Goal: Task Accomplishment & Management: Complete application form

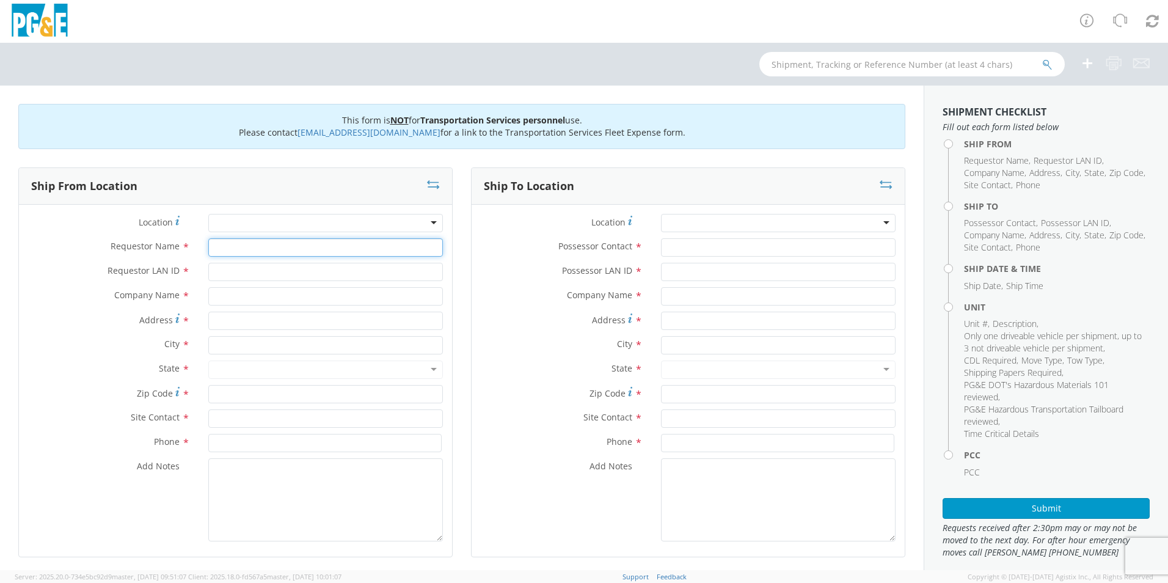
click at [252, 249] on input "Requestor Name *" at bounding box center [325, 247] width 235 height 18
type input "[PERSON_NAME]"
type input "MZB5"
type input "PG&E"
type input "4"
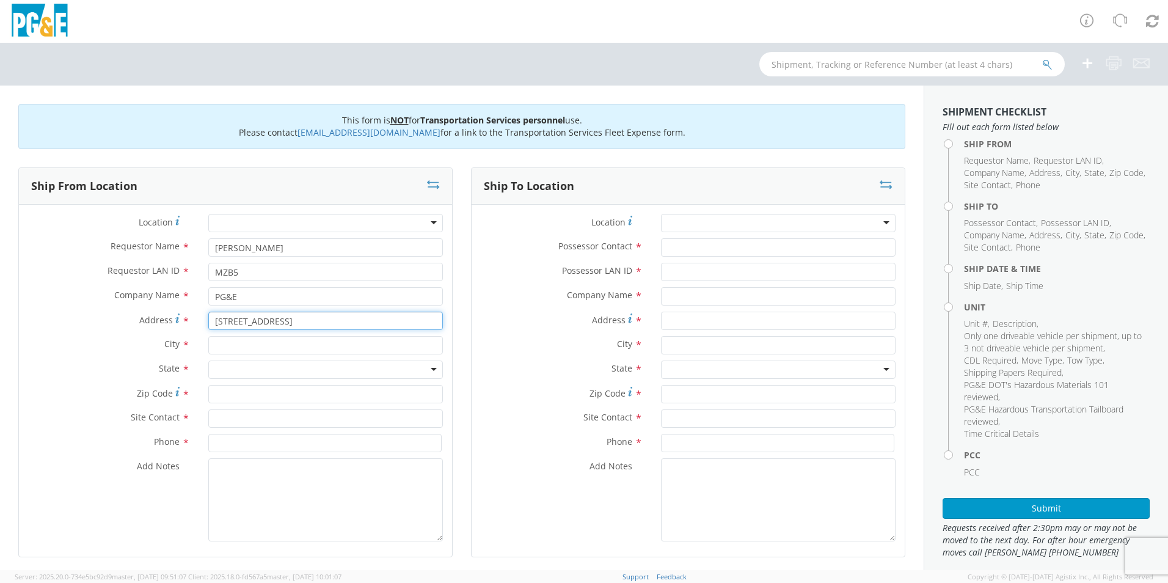
type input "[STREET_ADDRESS]"
type input "[GEOGRAPHIC_DATA]"
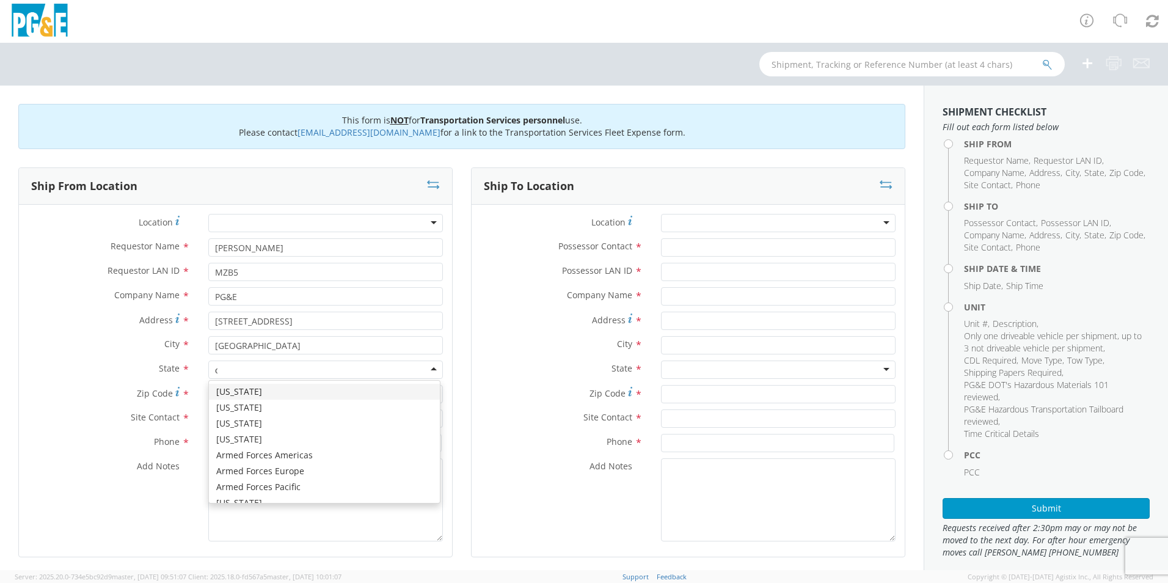
type input "ca"
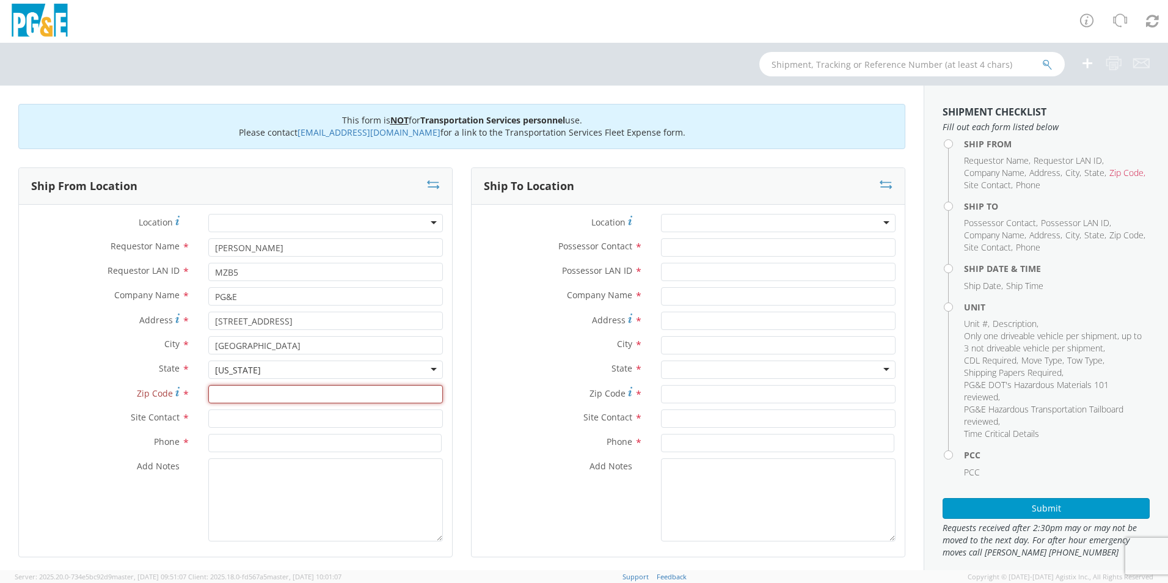
click at [224, 394] on input "Zip Code *" at bounding box center [325, 394] width 235 height 18
type input "94806"
click at [273, 420] on input "text" at bounding box center [325, 418] width 235 height 18
type input "[PERSON_NAME] MZB5"
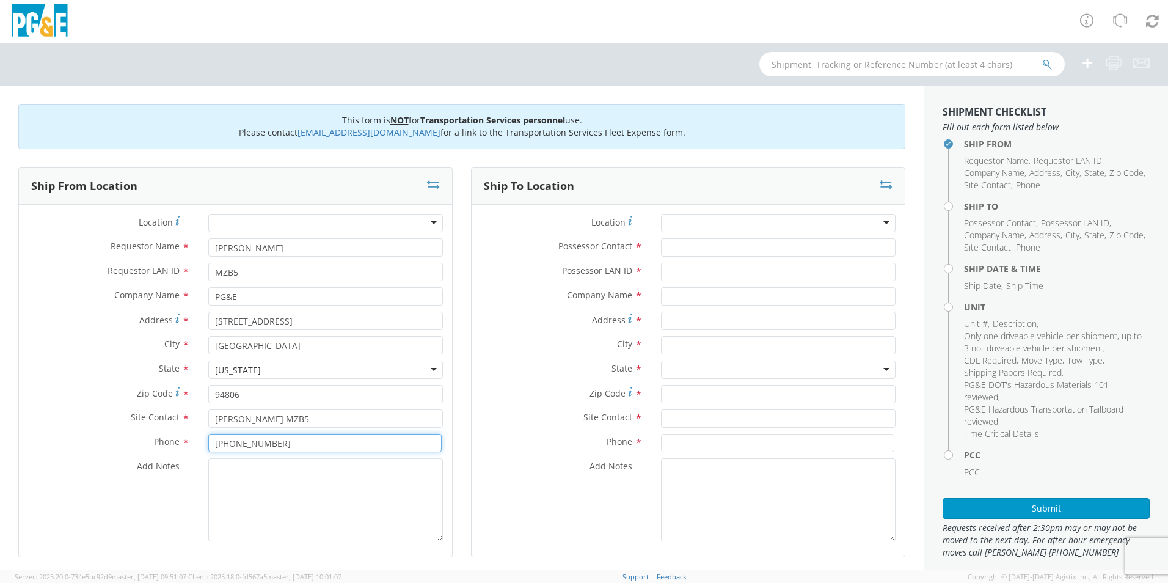
type input "[PHONE_NUMBER]"
type textarea "p"
type textarea "Please Call 30 Min Prior to Arrival"
click at [683, 229] on div at bounding box center [778, 223] width 235 height 18
type input "m"
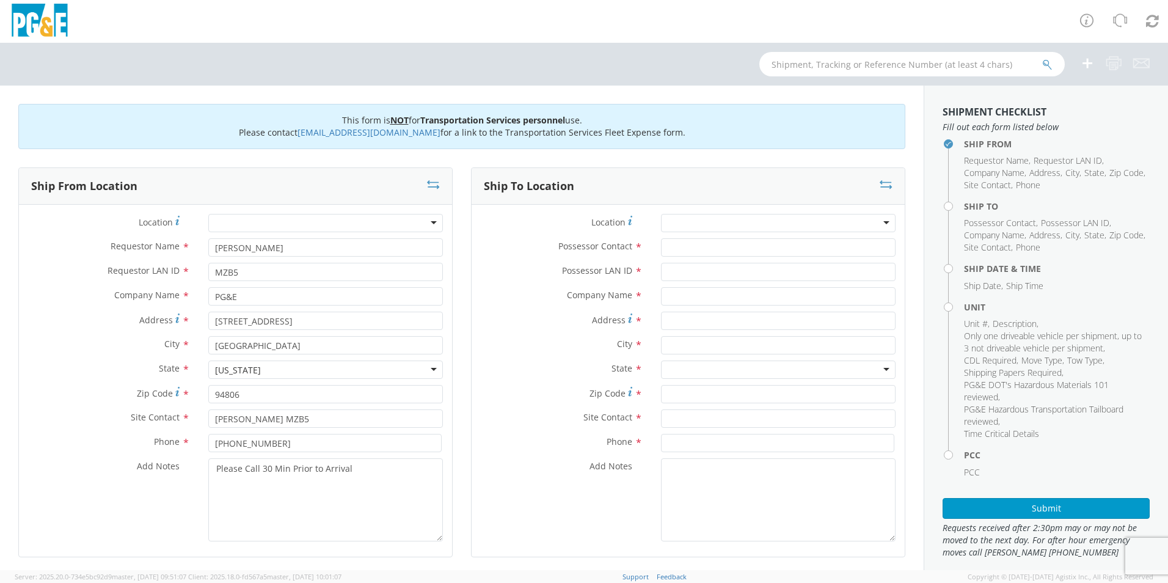
type input "PG&E"
type input "[STREET_ADDRESS]"
type input "[PERSON_NAME]"
type input "96013"
drag, startPoint x: 677, startPoint y: 249, endPoint x: 719, endPoint y: 214, distance: 53.8
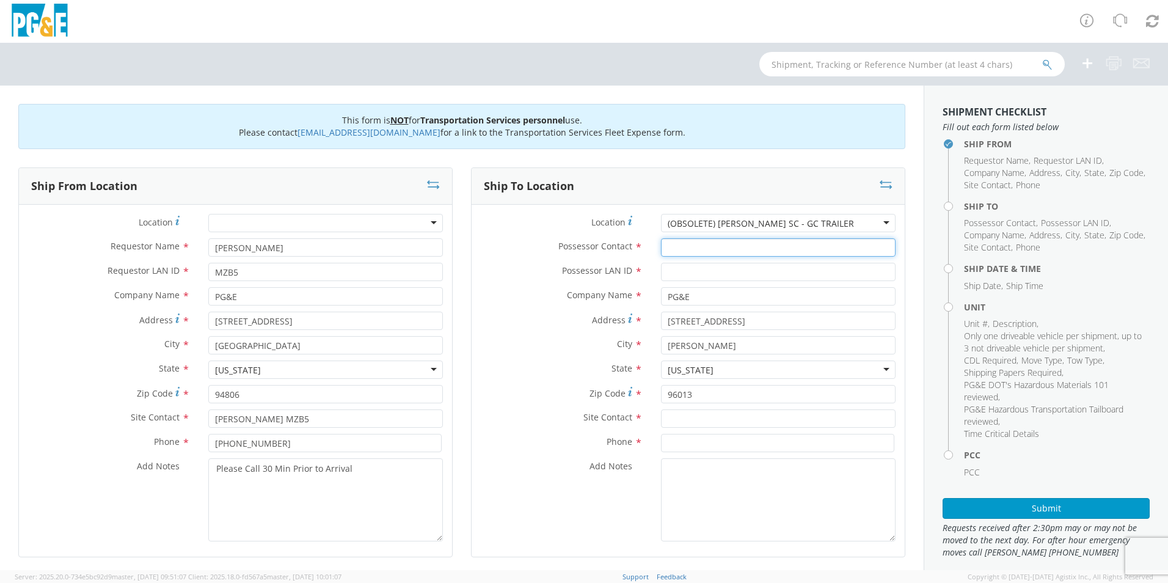
click at [677, 248] on input "Possessor Contact *" at bounding box center [778, 247] width 235 height 18
click at [719, 214] on div "(OBSOLETE) [PERSON_NAME] SC - GC TRAILER" at bounding box center [778, 223] width 235 height 18
click at [718, 202] on div "Ship To Location" at bounding box center [688, 186] width 433 height 37
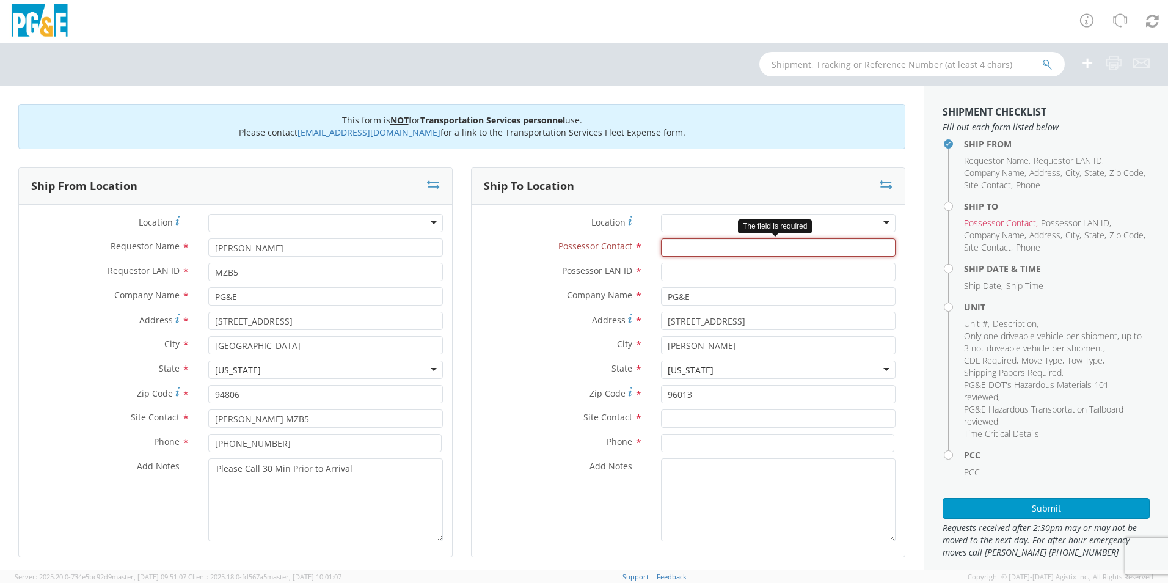
click at [708, 255] on input "Possessor Contact *" at bounding box center [778, 247] width 235 height 18
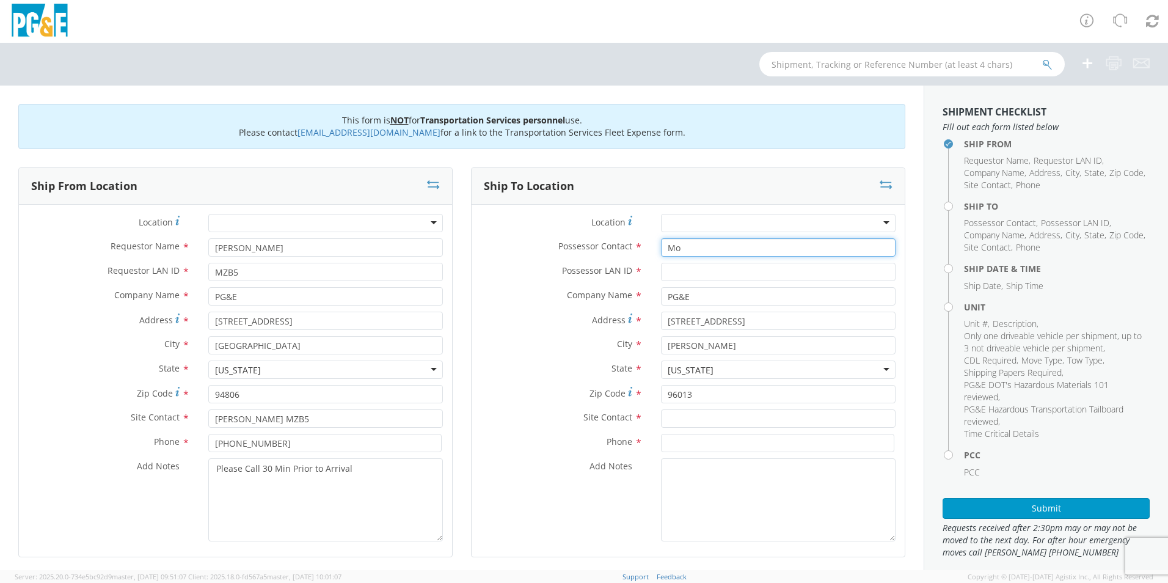
type input "M"
type input "[PERSON_NAME]"
type input "MZB5"
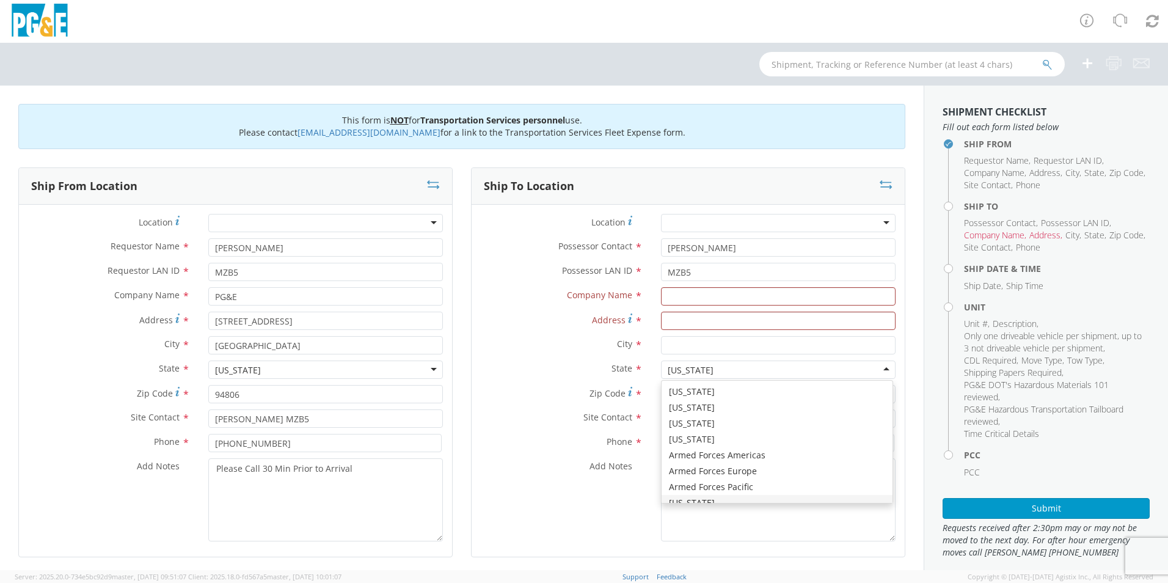
scroll to position [14, 0]
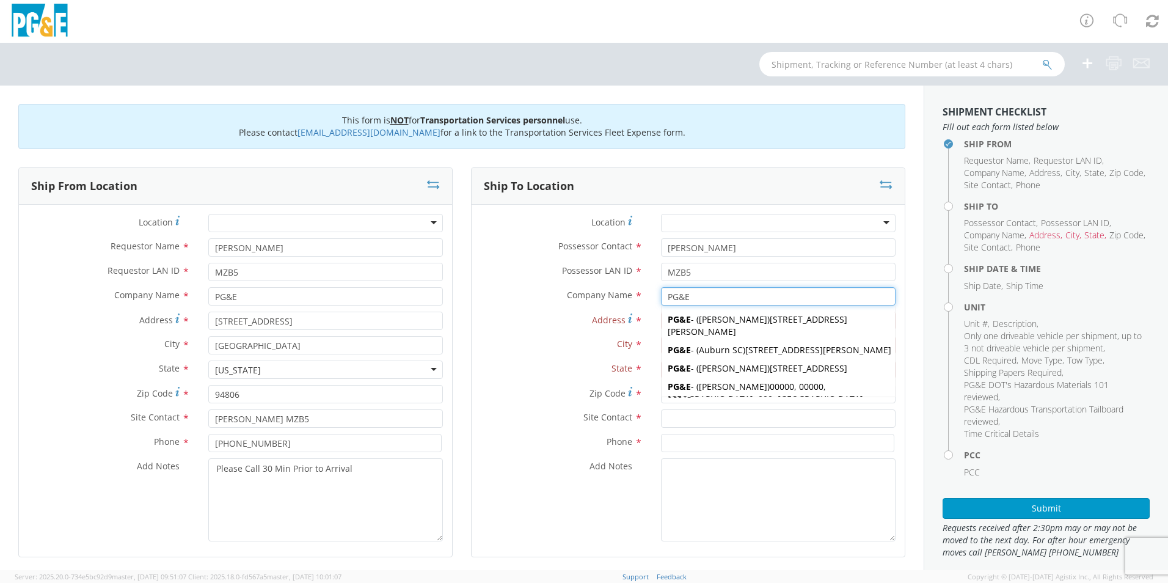
type input "PG&E"
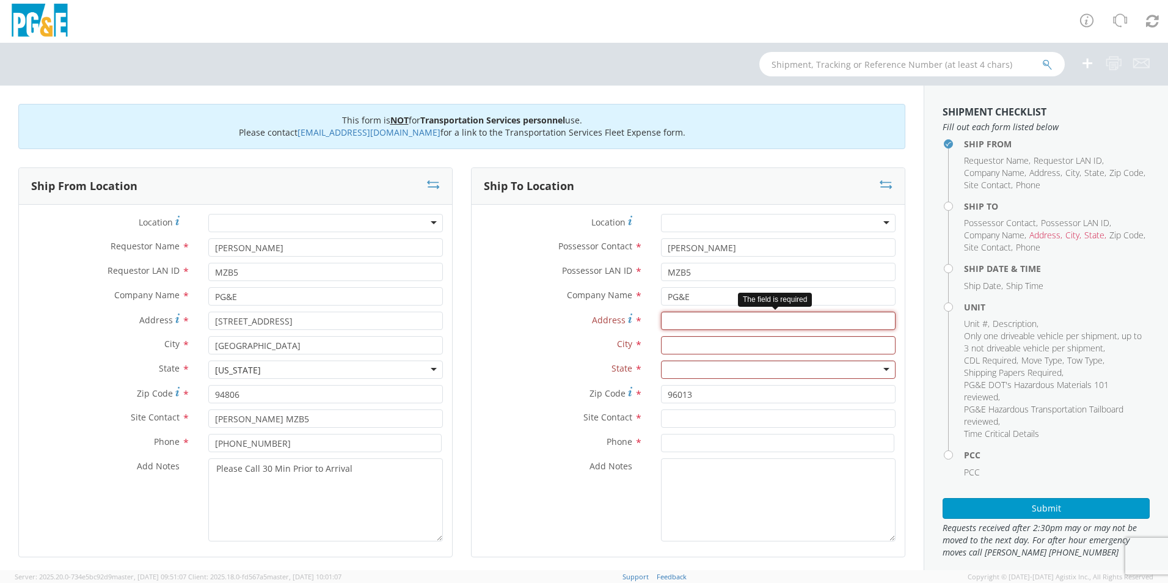
click at [693, 320] on input "Address *" at bounding box center [778, 321] width 235 height 18
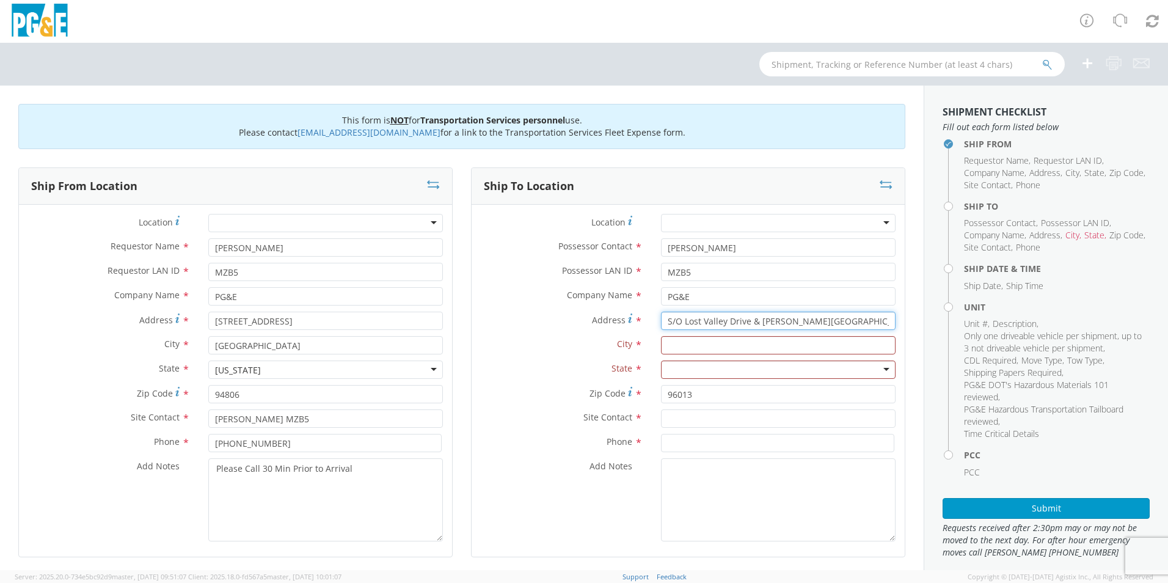
type input "S/O Lost Valley Drive & [PERSON_NAME][GEOGRAPHIC_DATA]"
type input "Orinda"
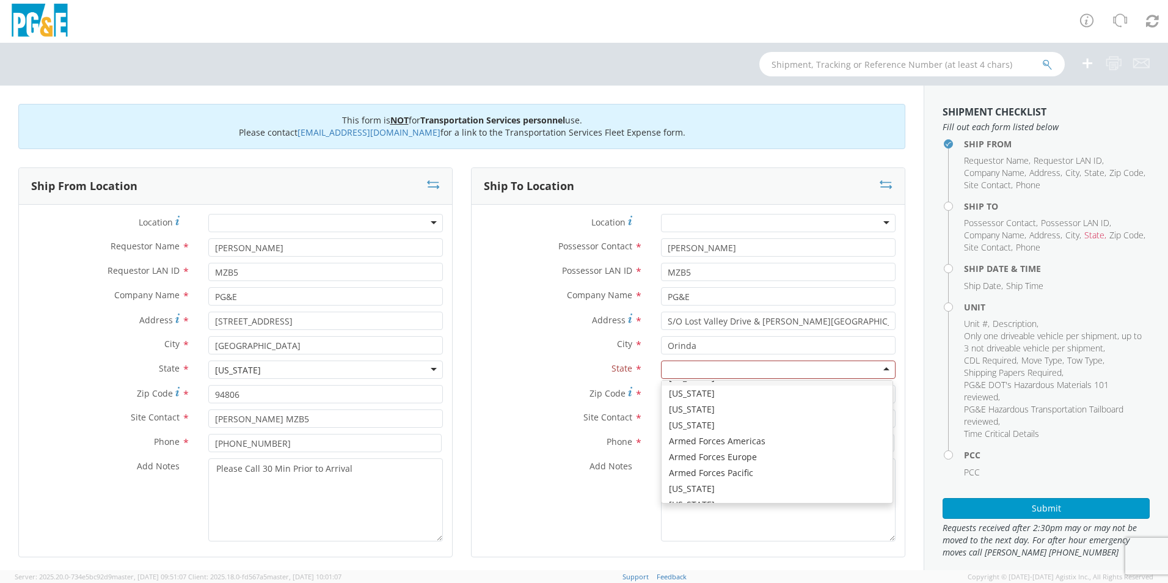
scroll to position [3, 0]
type input "ca"
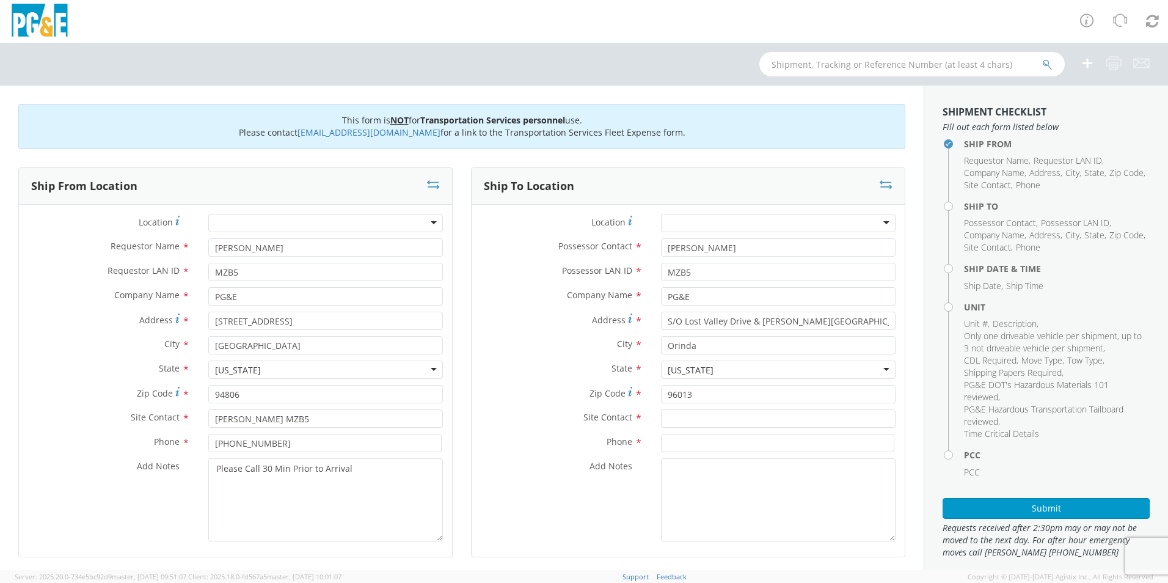
scroll to position [0, 0]
type input "94563"
type input "[PERSON_NAME]"
type input "[PHONE_NUMBER]"
type input "[DATE]"
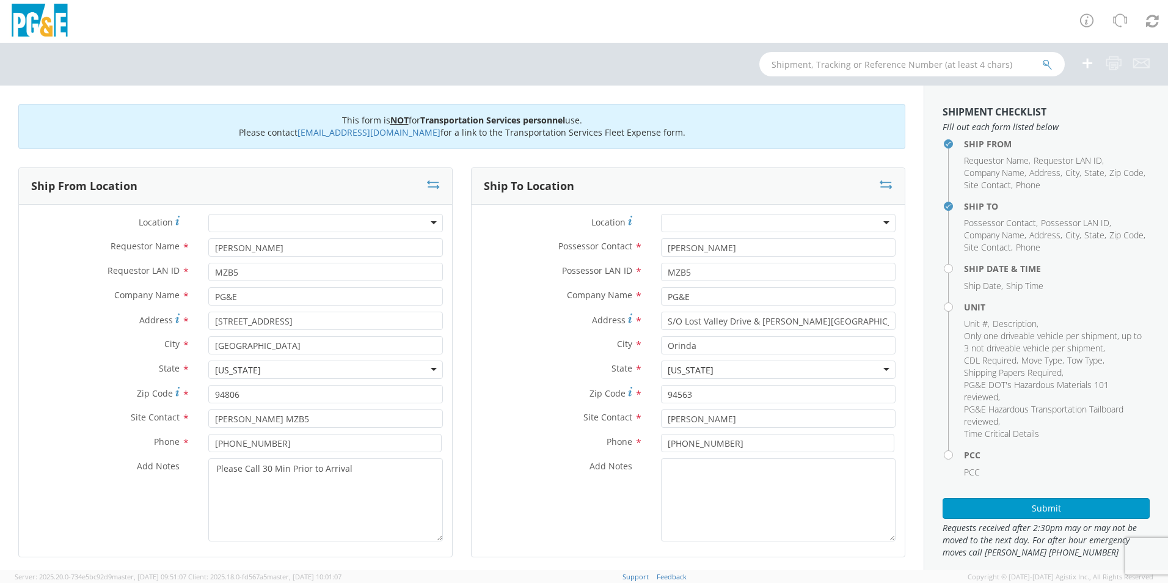
scroll to position [300, 0]
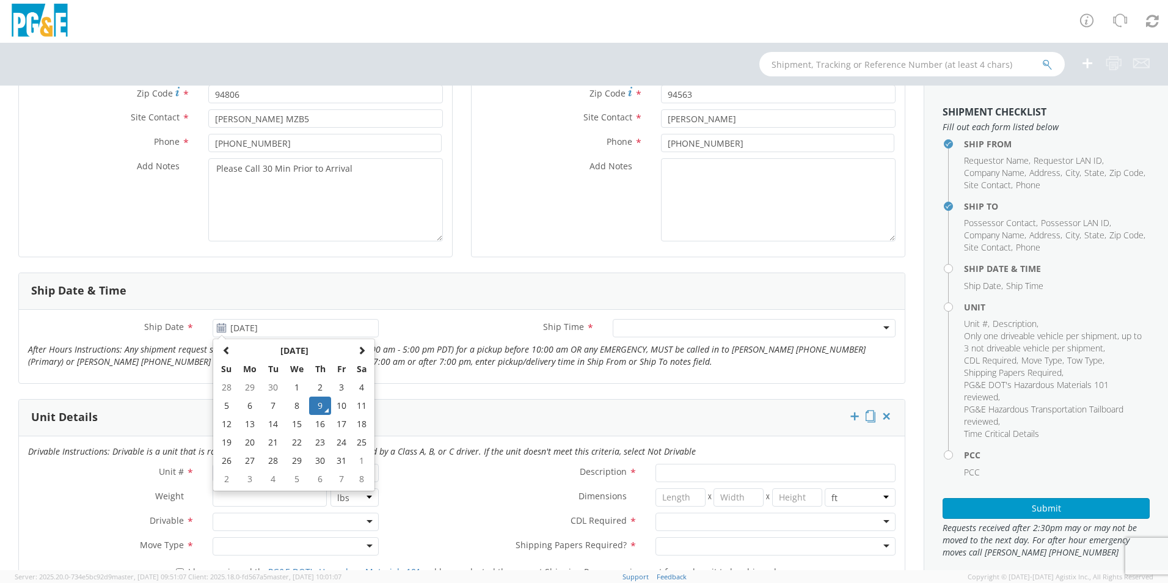
click at [632, 325] on div at bounding box center [754, 328] width 283 height 18
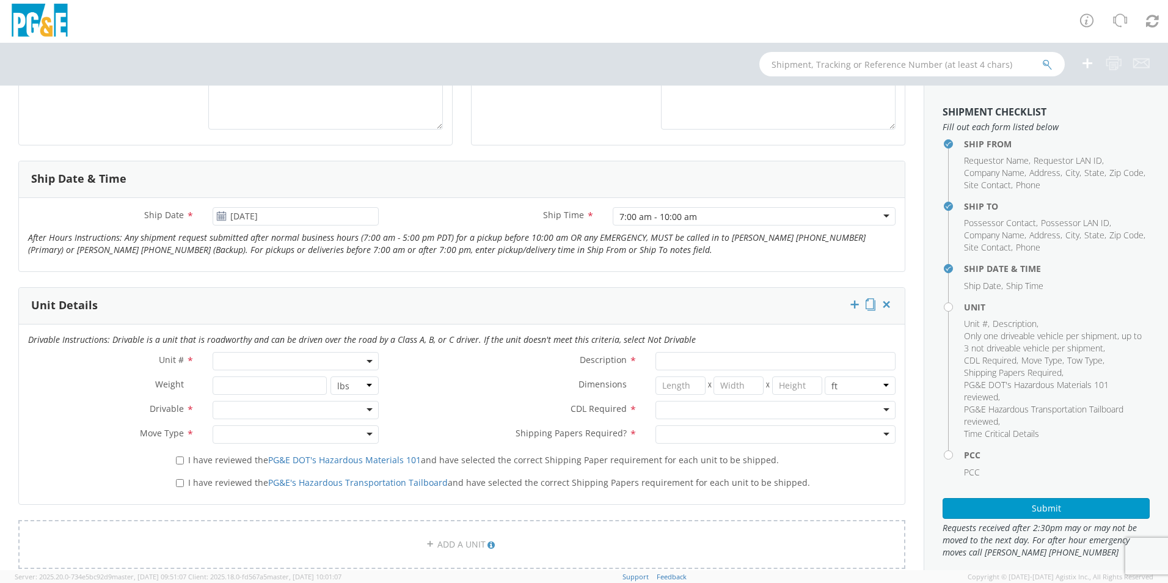
scroll to position [422, 0]
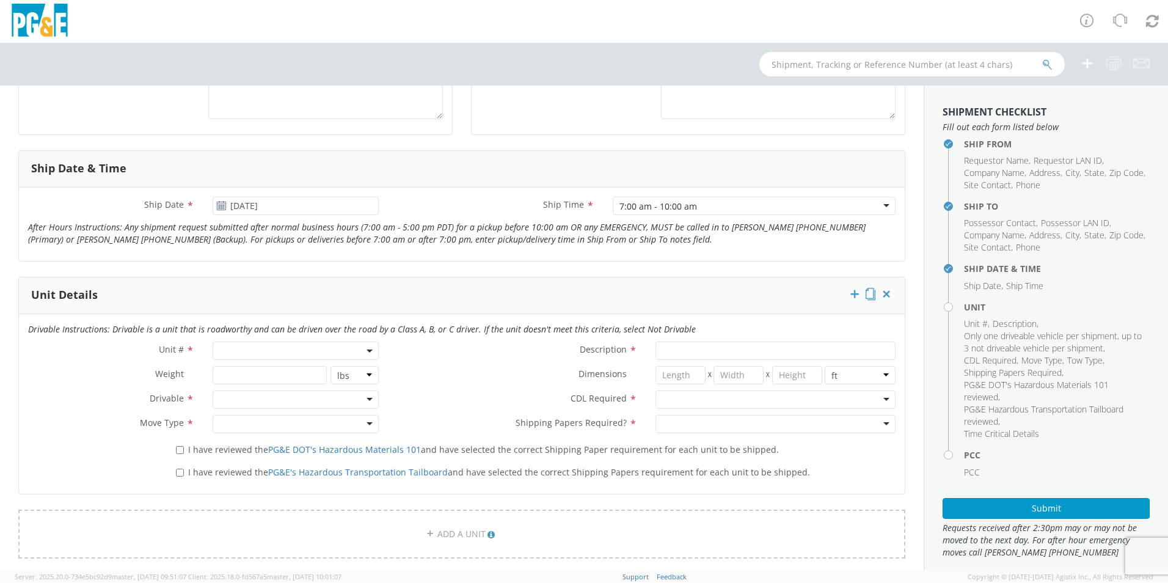
click at [297, 348] on span at bounding box center [296, 351] width 166 height 18
click at [274, 378] on input "search" at bounding box center [295, 371] width 158 height 18
type input "N/A"
select select "Other"
select select "? undefined:undefined ?"
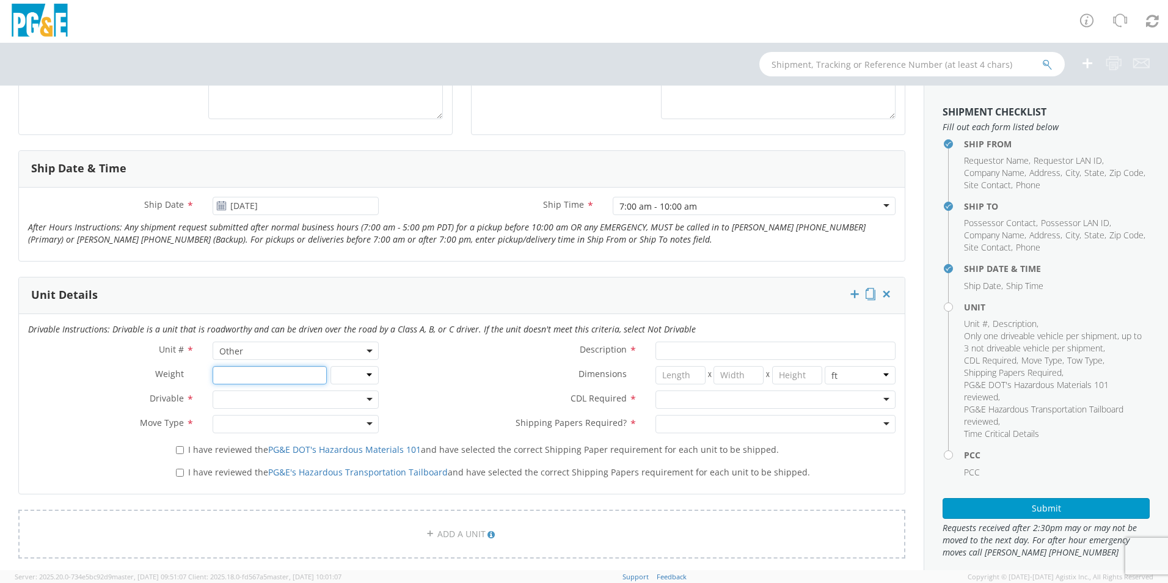
click at [222, 382] on input "number" at bounding box center [270, 375] width 114 height 18
type input "8600"
select select "LBS"
click at [236, 394] on div at bounding box center [296, 399] width 166 height 18
click at [366, 422] on div at bounding box center [296, 424] width 166 height 18
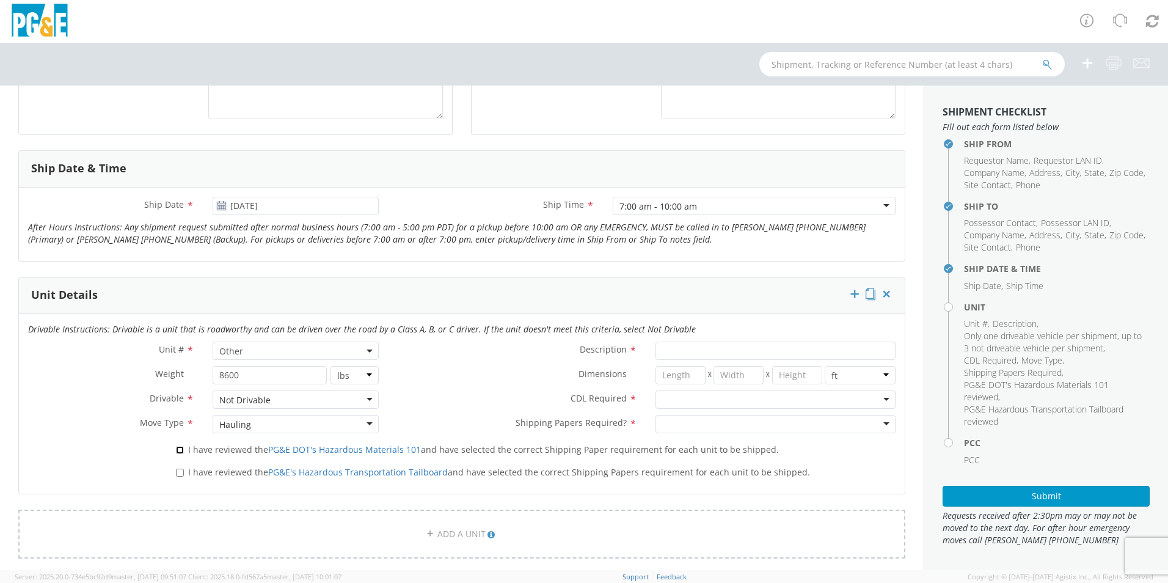
click at [177, 449] on input "I have reviewed the PG&E DOT's Hazardous Materials 101 and have selected the co…" at bounding box center [180, 450] width 8 height 8
checkbox input "true"
click at [180, 474] on input "I have reviewed the PG&E's Hazardous Transportation Tailboard and have selected…" at bounding box center [180, 473] width 8 height 8
checkbox input "true"
click at [740, 348] on input "Description *" at bounding box center [776, 351] width 240 height 18
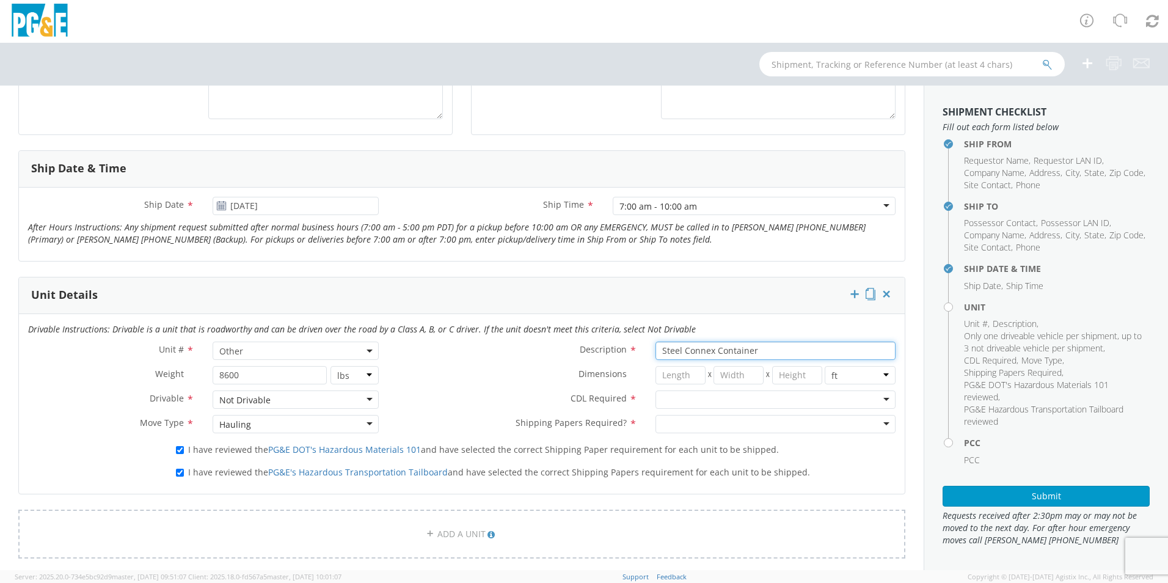
type input "Steel Connex Container"
click at [663, 380] on input "number" at bounding box center [681, 375] width 50 height 18
type input "40"
type input "8"
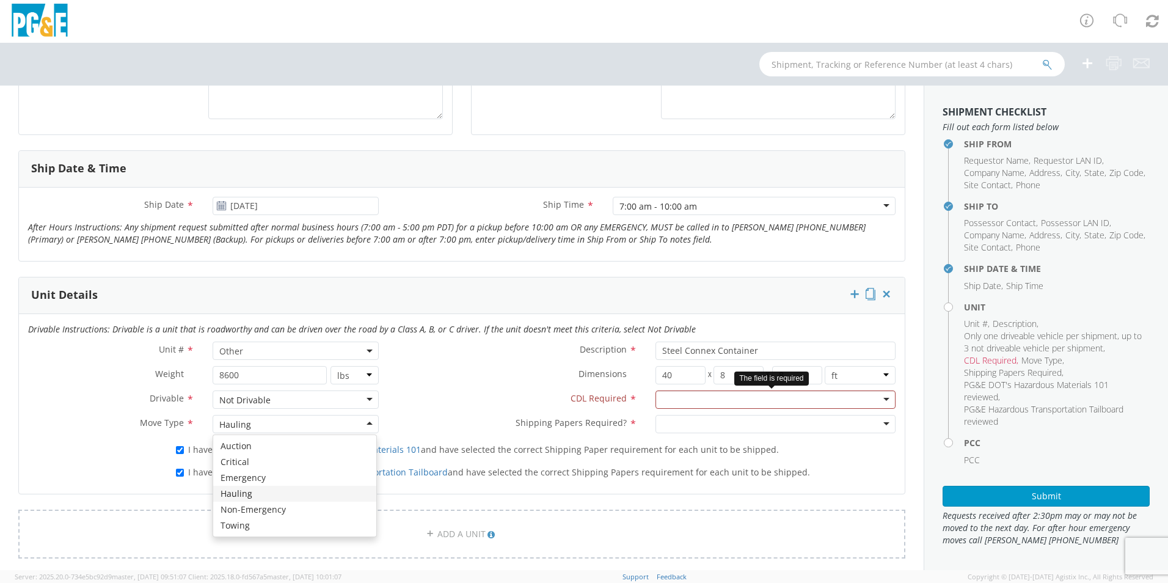
click at [873, 397] on div at bounding box center [776, 399] width 240 height 18
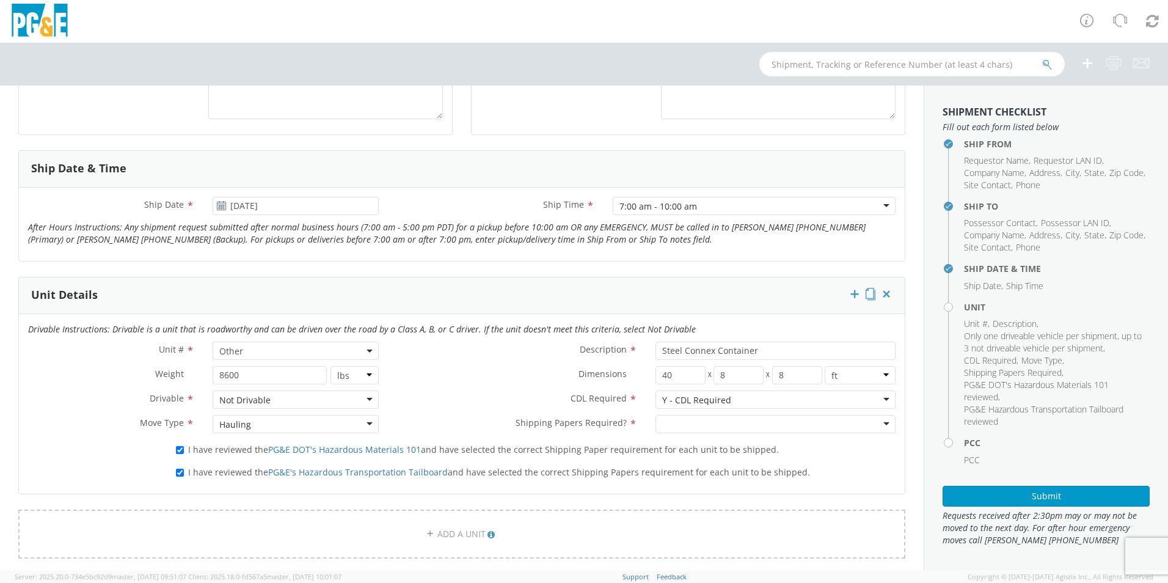
click at [876, 415] on div at bounding box center [776, 424] width 240 height 18
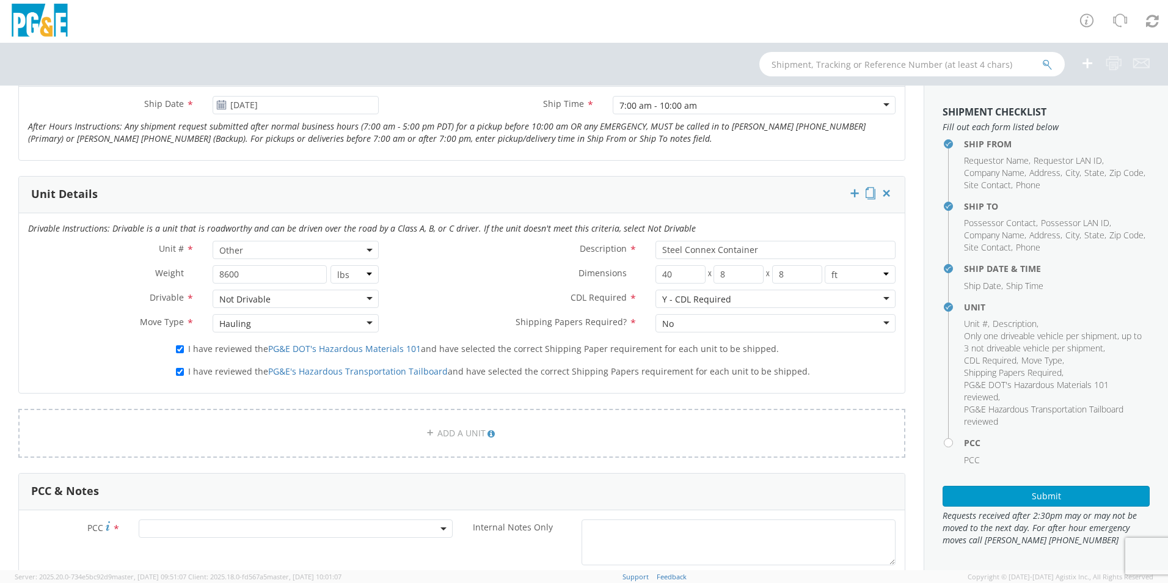
scroll to position [728, 0]
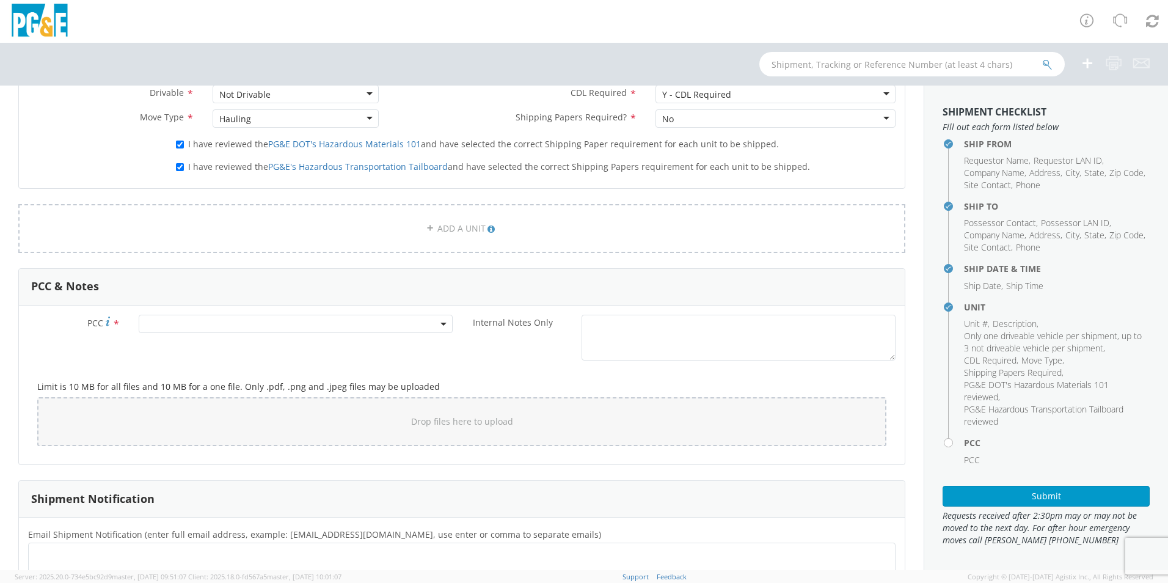
click at [256, 330] on span at bounding box center [296, 324] width 314 height 18
click at [245, 335] on input "number" at bounding box center [294, 344] width 304 height 18
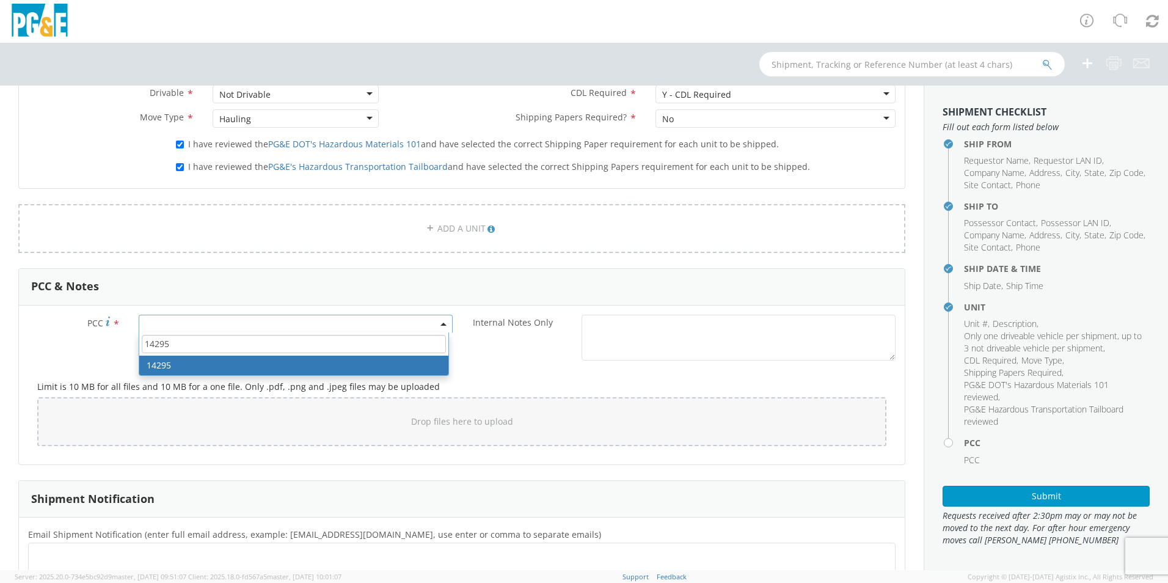
type input "14295"
select select "14295"
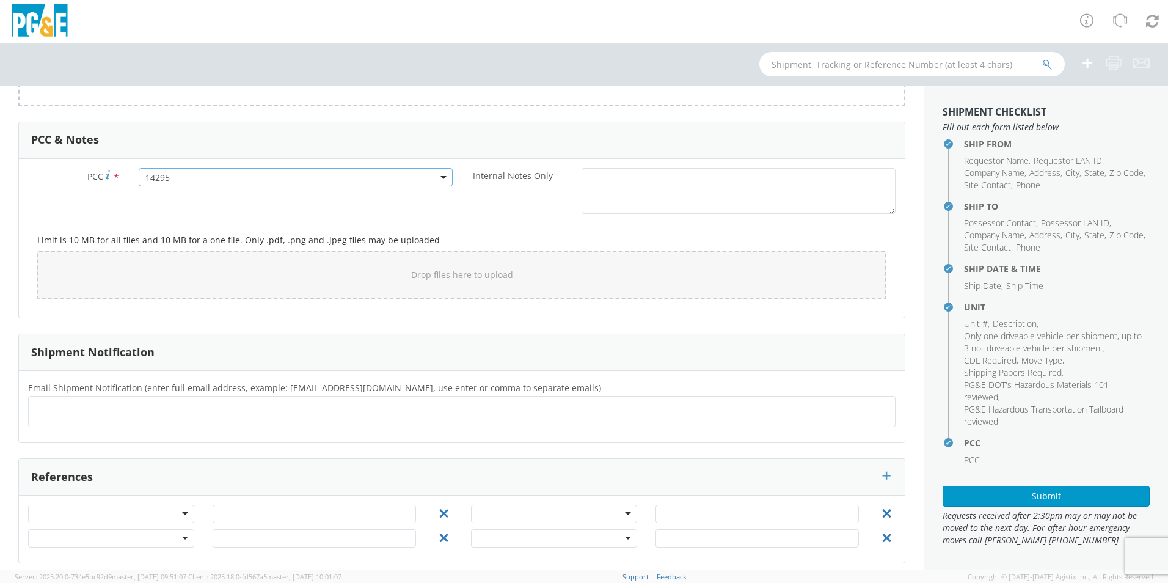
scroll to position [883, 0]
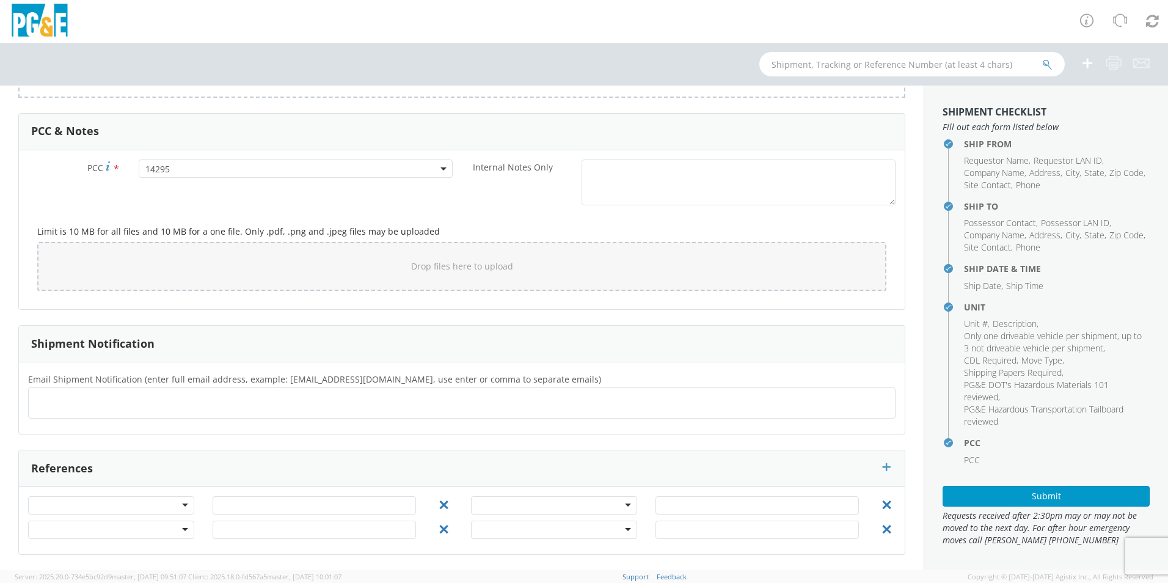
click at [101, 401] on ul at bounding box center [462, 403] width 857 height 20
type input "[EMAIL_ADDRESS][DOMAIN_NAME]"
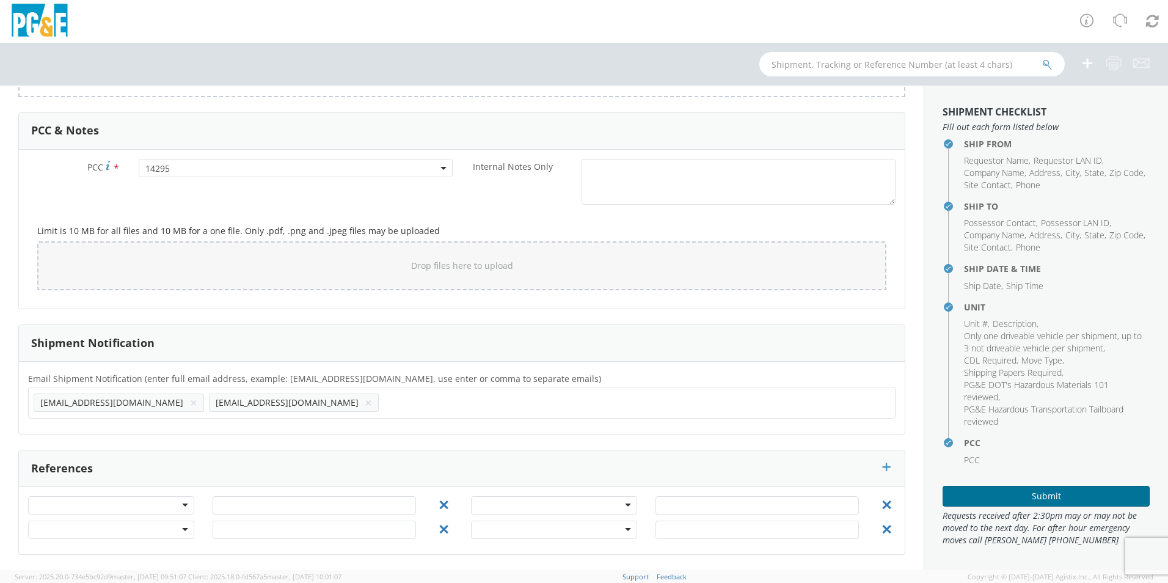
click at [1054, 491] on button "Submit" at bounding box center [1046, 496] width 207 height 21
